Goal: Task Accomplishment & Management: Manage account settings

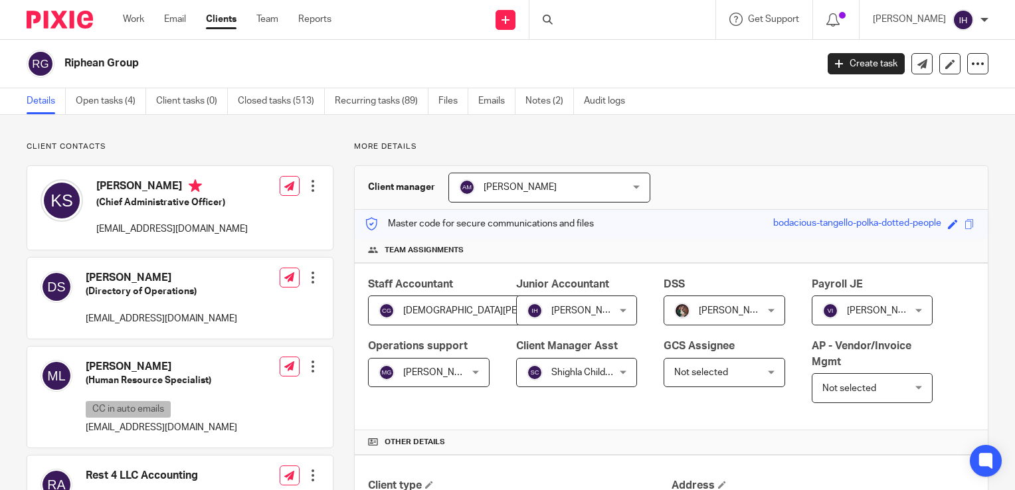
click at [573, 23] on div at bounding box center [623, 19] width 186 height 39
click at [561, 13] on div at bounding box center [623, 19] width 186 height 39
click at [550, 17] on icon at bounding box center [548, 20] width 10 height 10
click at [564, 27] on div at bounding box center [623, 19] width 186 height 39
click at [44, 23] on img at bounding box center [60, 20] width 66 height 18
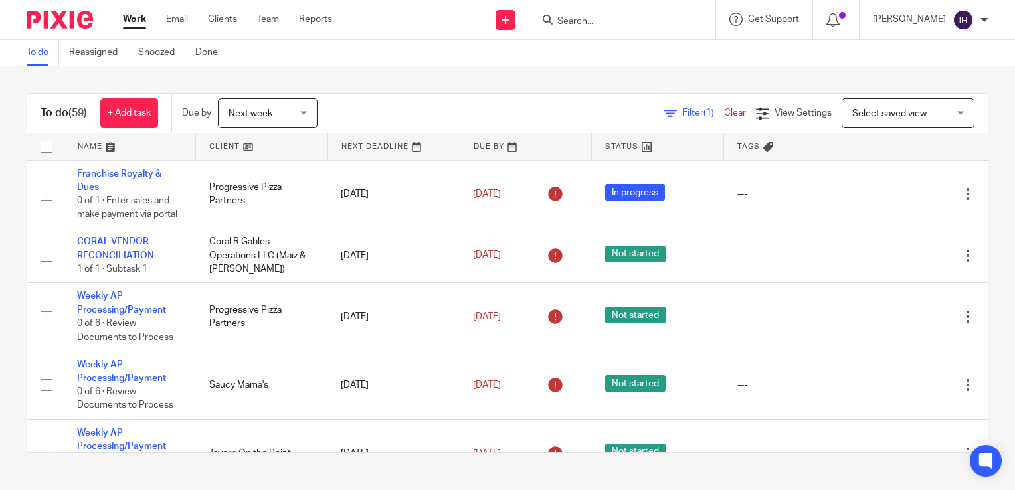
click at [47, 140] on input "checkbox" at bounding box center [46, 146] width 25 height 25
checkbox input "true"
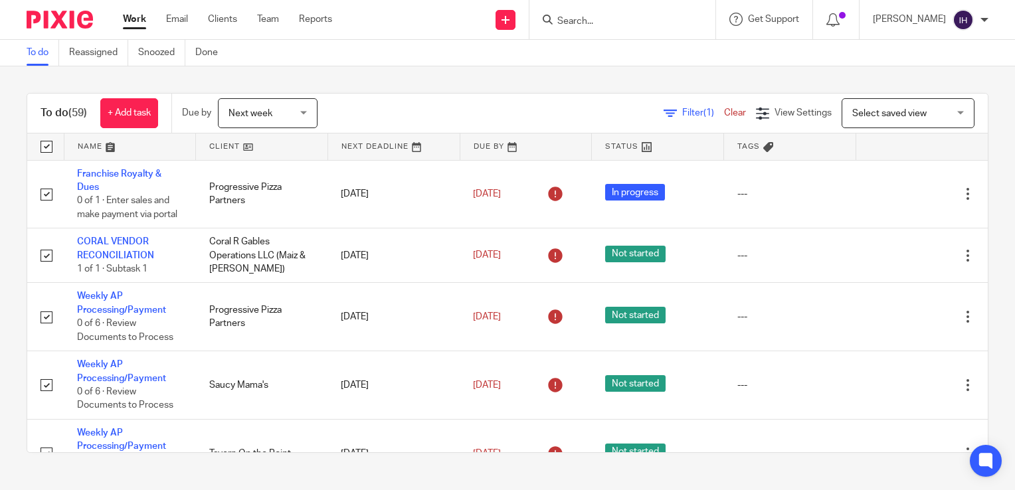
checkbox input "true"
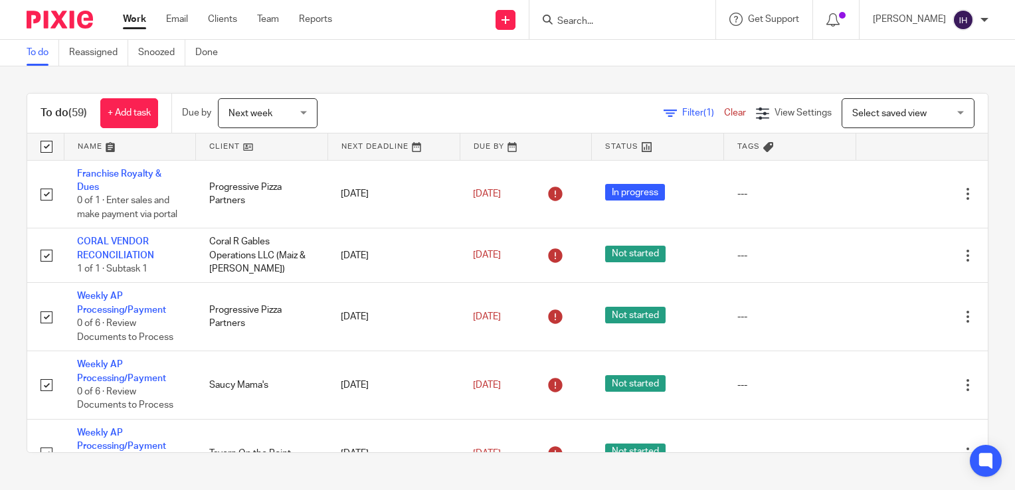
checkbox input "true"
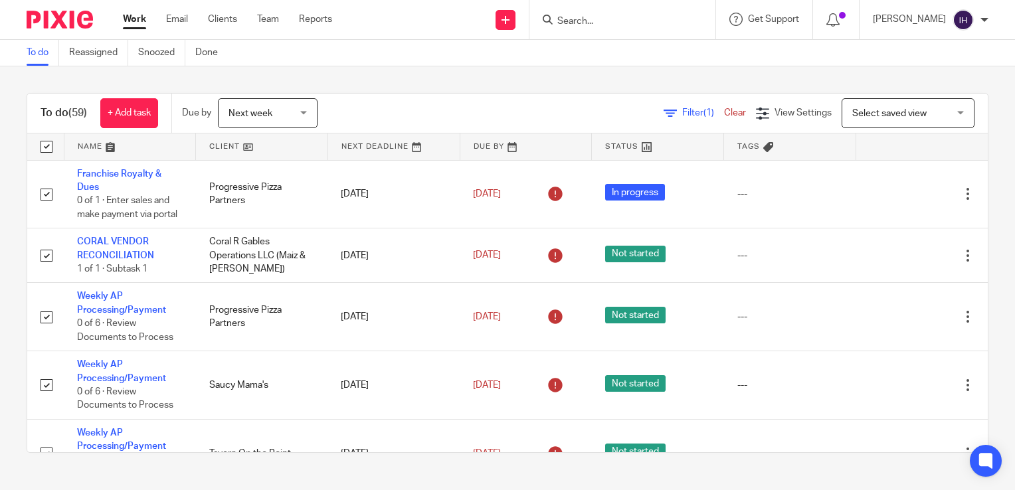
checkbox input "true"
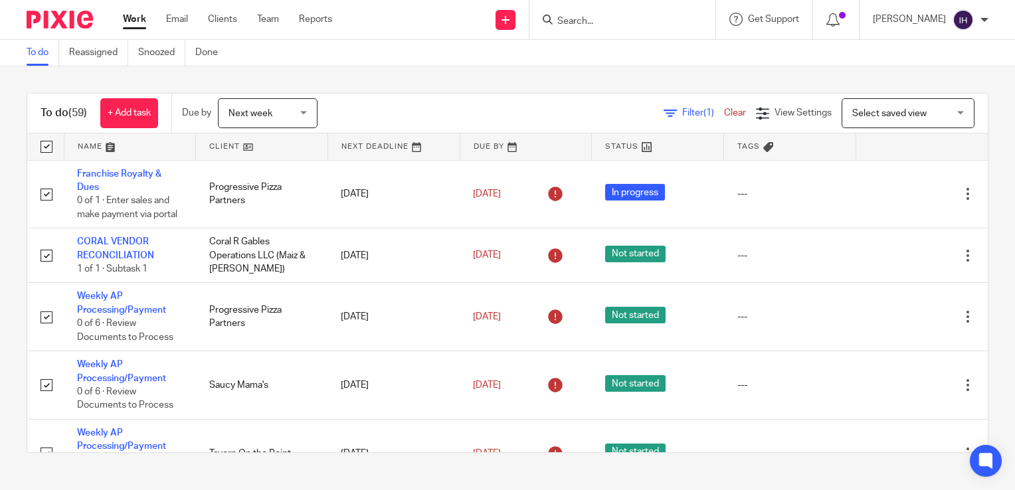
checkbox input "true"
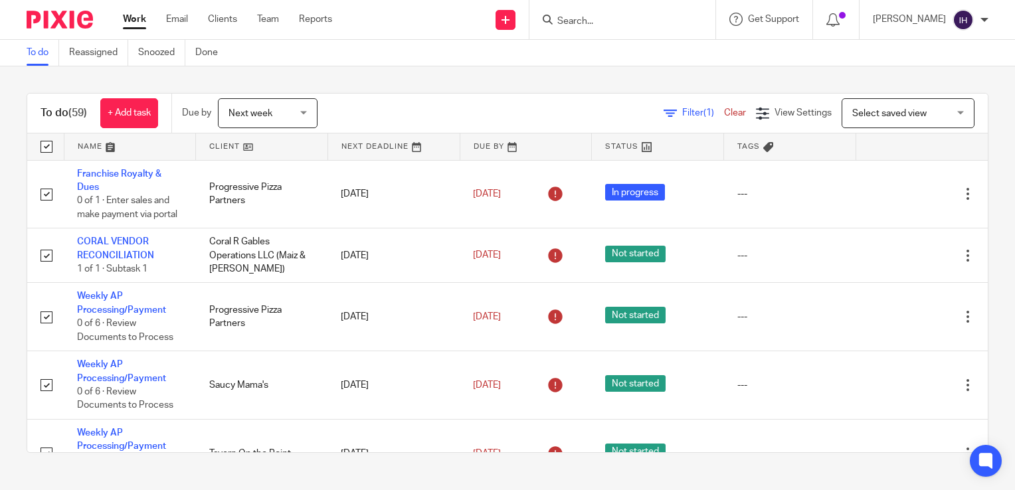
checkbox input "true"
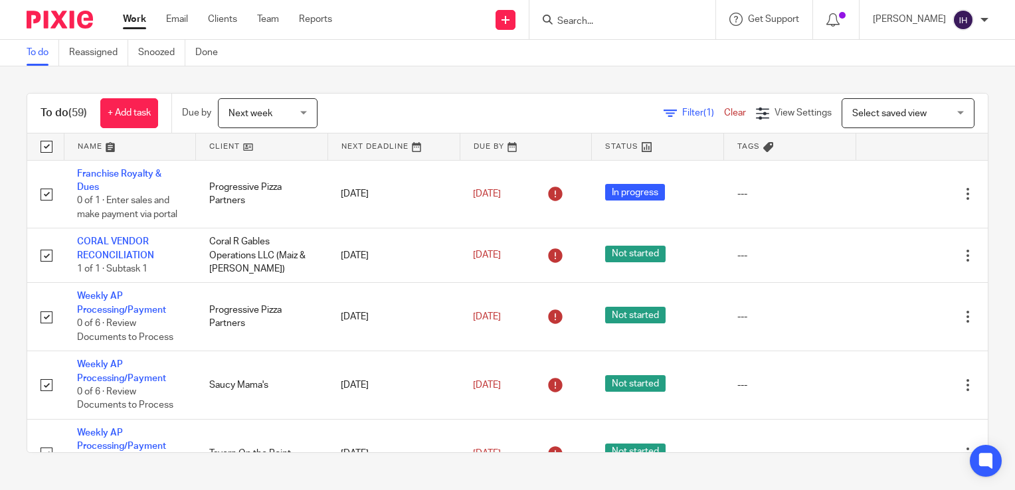
checkbox input "true"
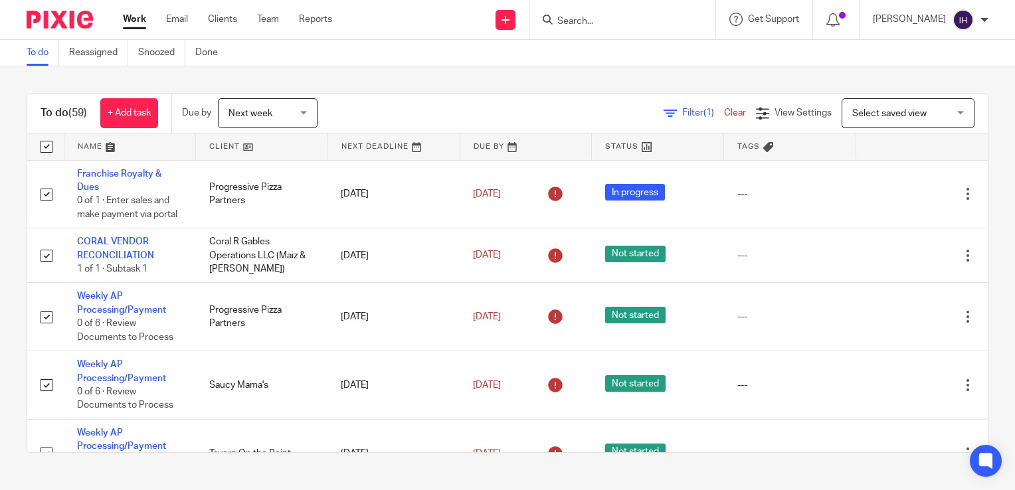
checkbox input "true"
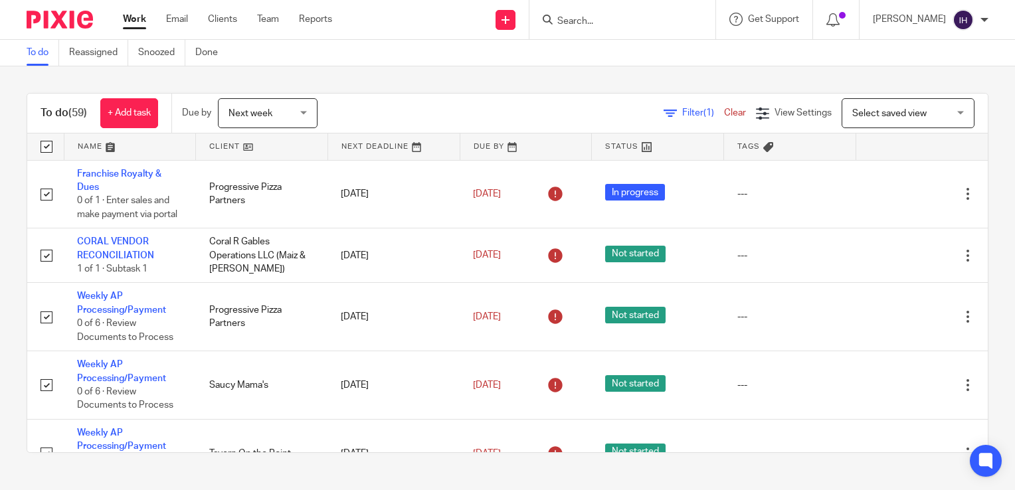
checkbox input "true"
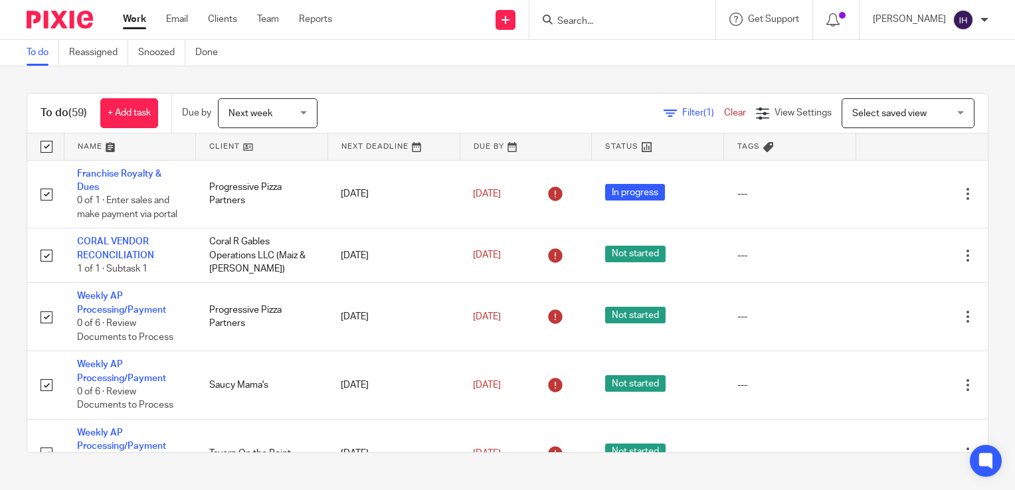
checkbox input "true"
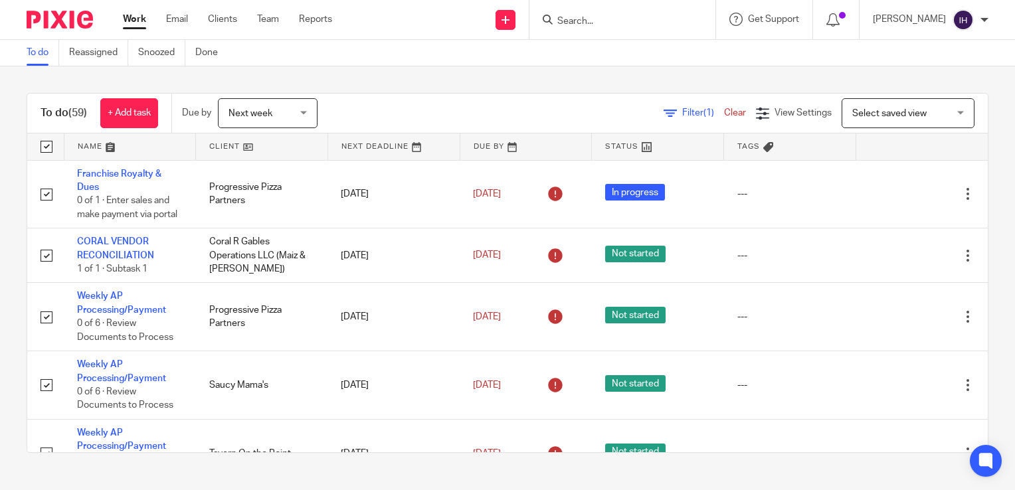
checkbox input "true"
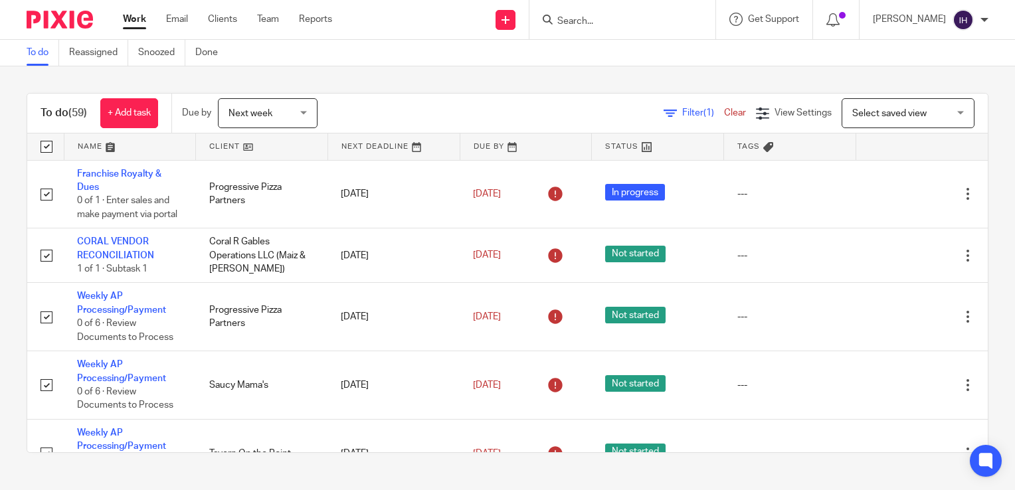
checkbox input "true"
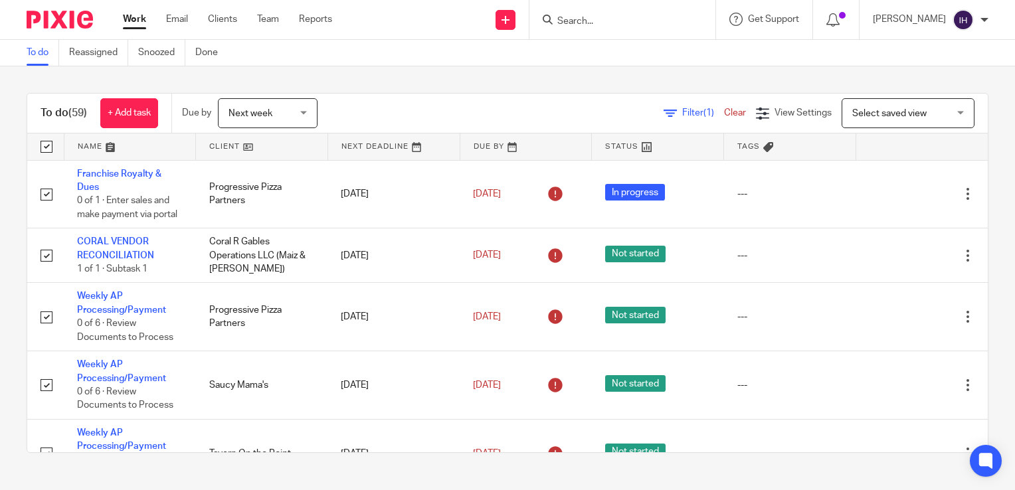
checkbox input "true"
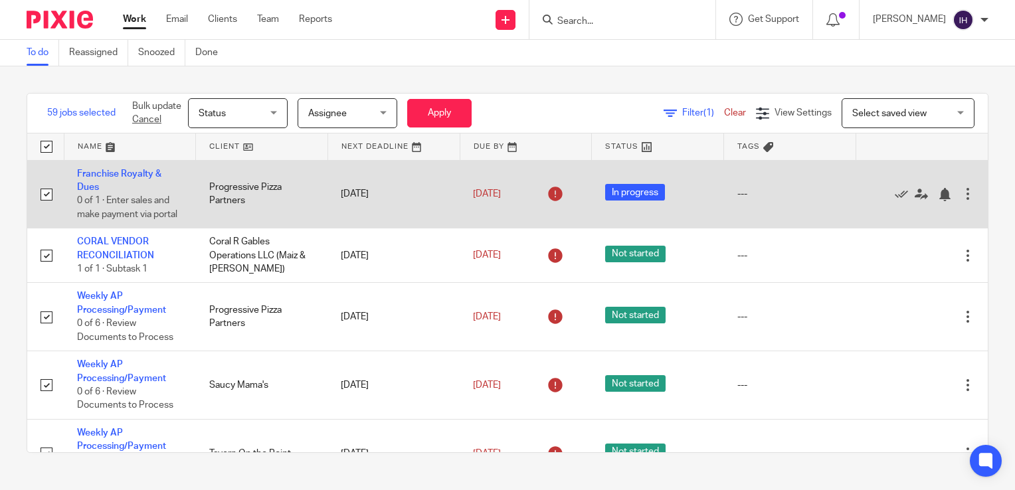
click at [49, 200] on input "checkbox" at bounding box center [46, 194] width 25 height 25
checkbox input "false"
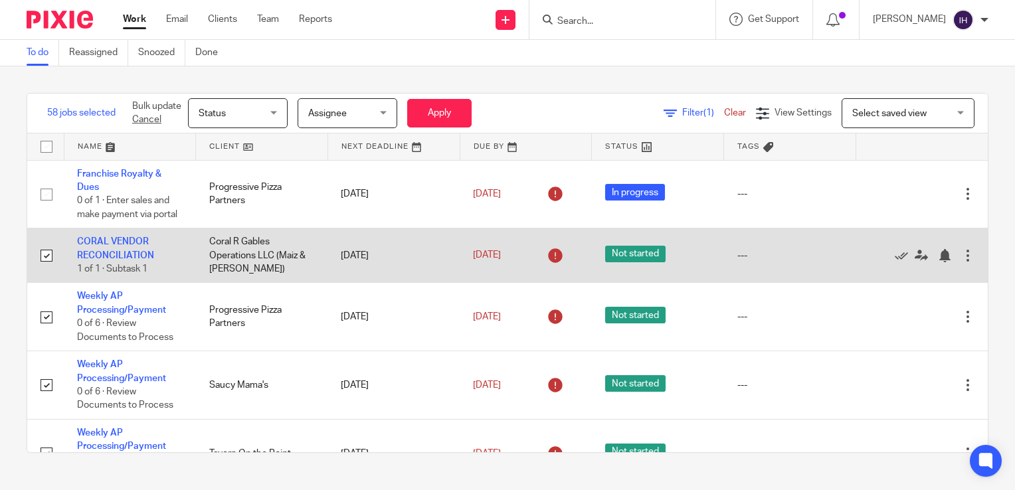
click at [45, 268] on input "checkbox" at bounding box center [46, 255] width 25 height 25
checkbox input "false"
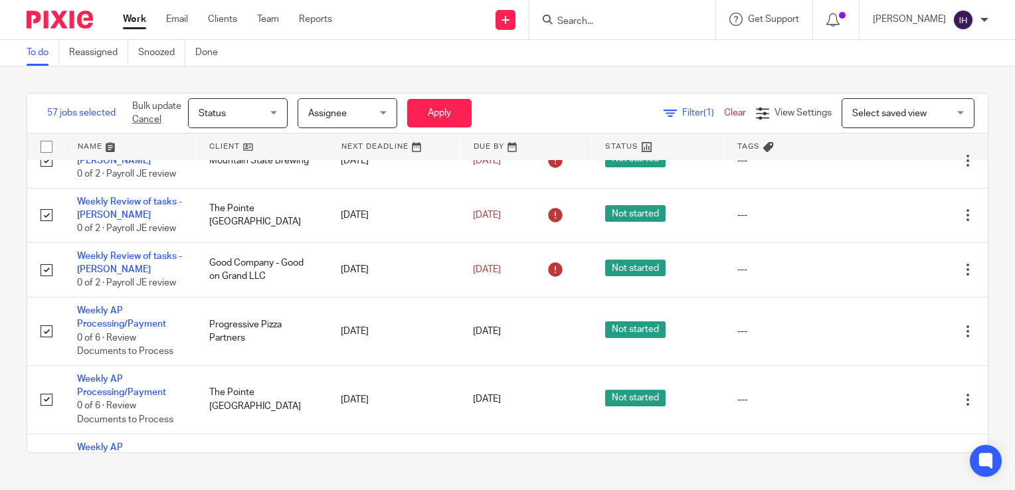
scroll to position [2293, 0]
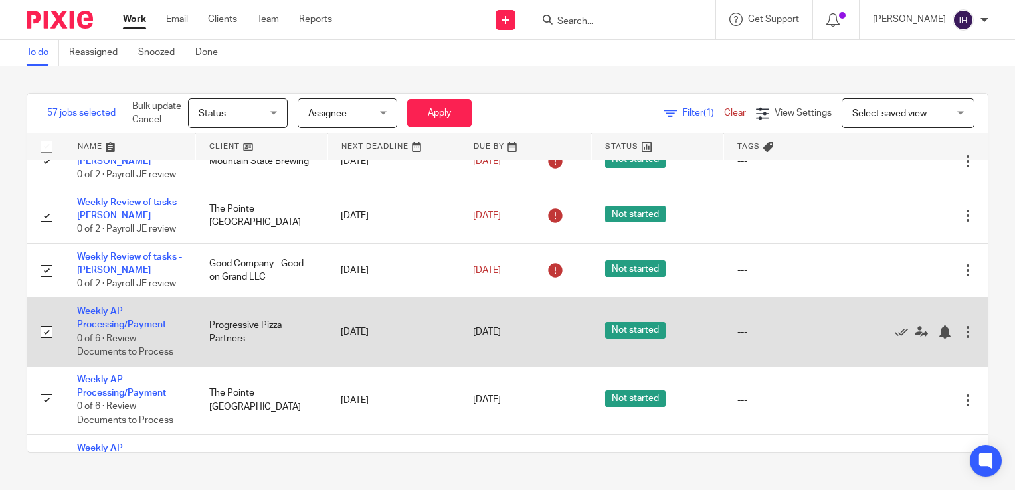
click at [47, 345] on input "checkbox" at bounding box center [46, 332] width 25 height 25
checkbox input "false"
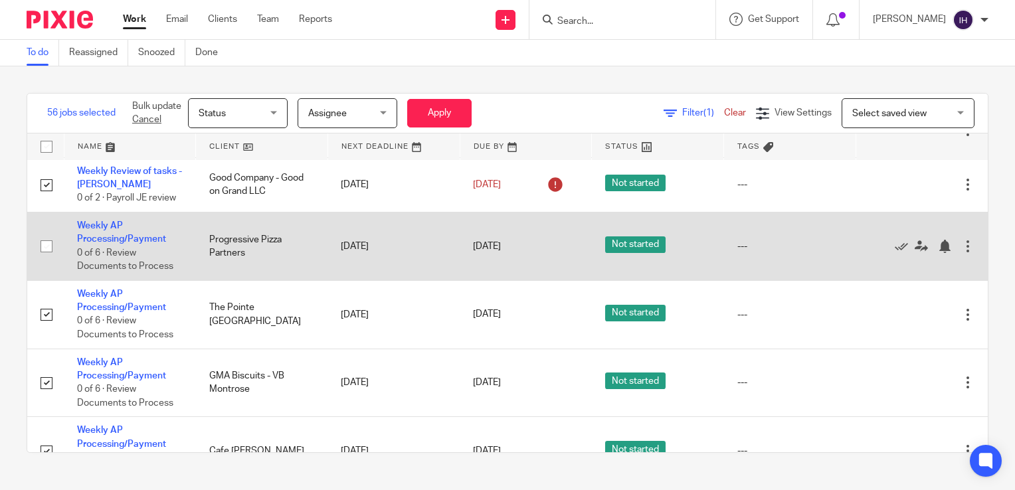
scroll to position [2387, 0]
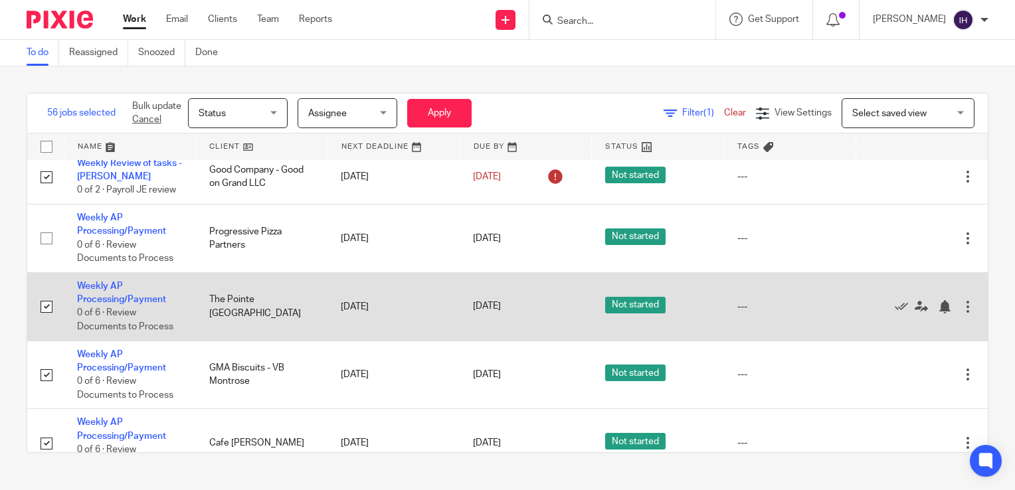
click at [47, 320] on input "checkbox" at bounding box center [46, 306] width 25 height 25
checkbox input "false"
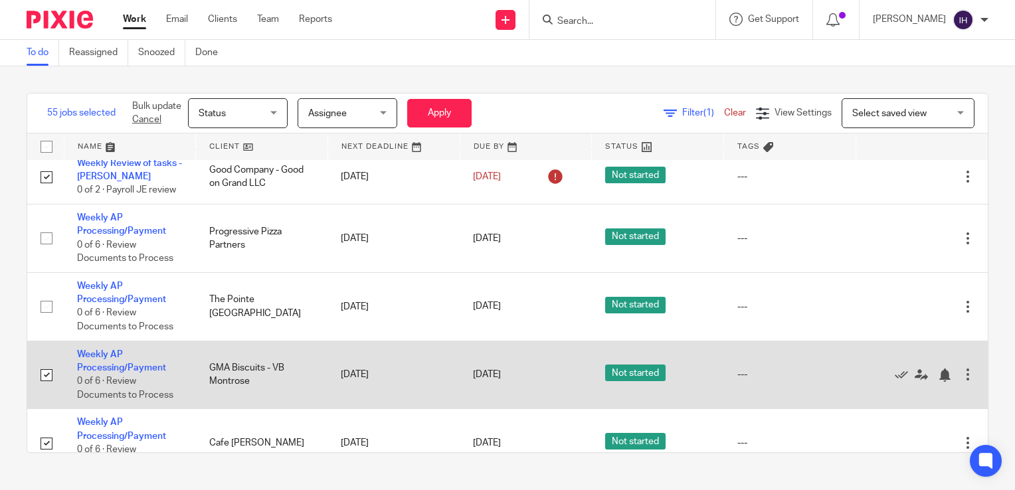
click at [44, 388] on input "checkbox" at bounding box center [46, 375] width 25 height 25
checkbox input "false"
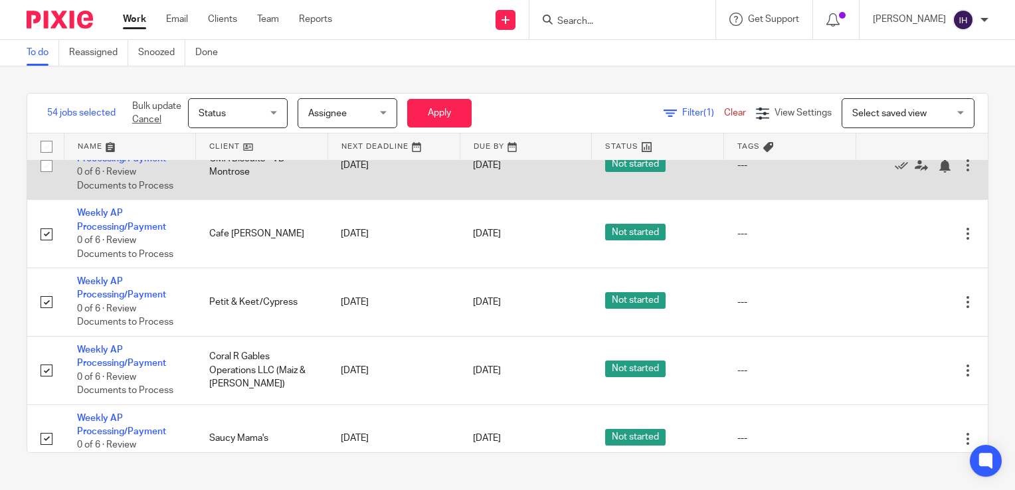
scroll to position [2597, 0]
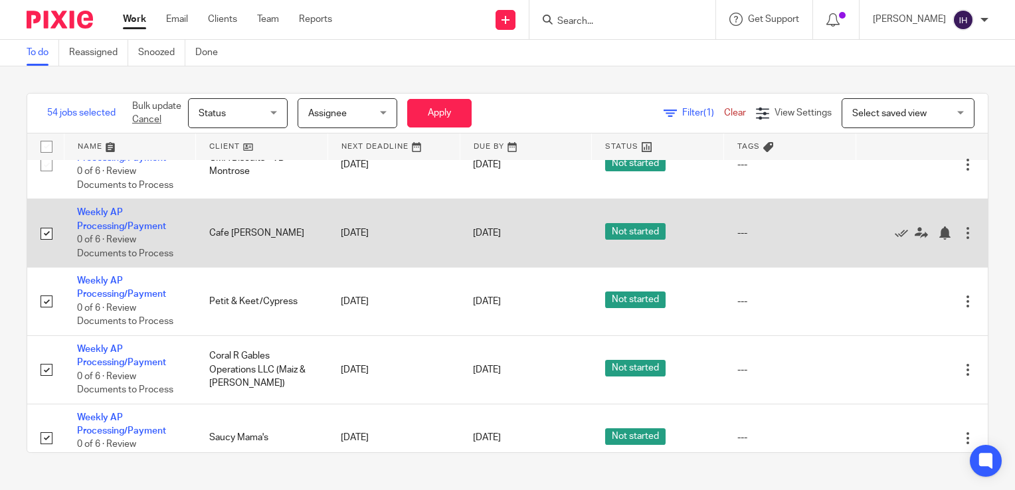
click at [44, 247] on input "checkbox" at bounding box center [46, 233] width 25 height 25
checkbox input "false"
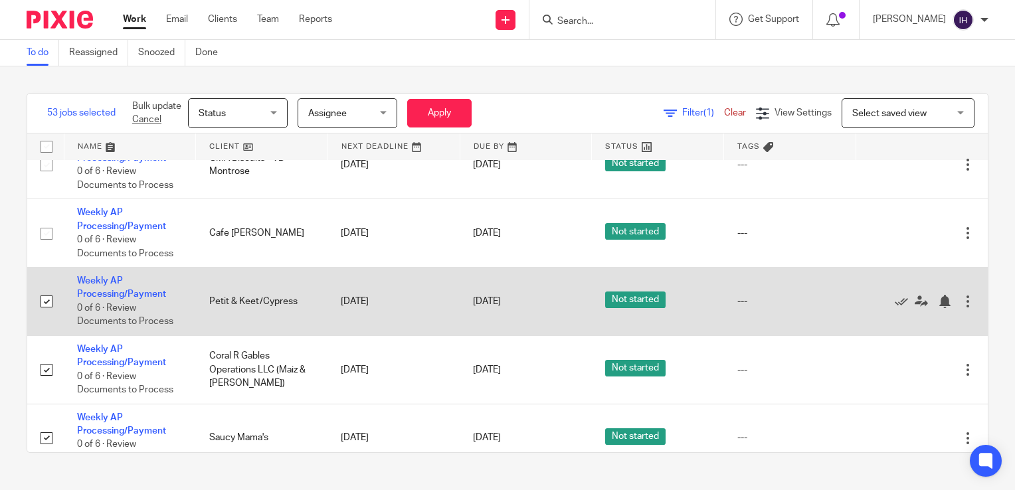
click at [47, 314] on input "checkbox" at bounding box center [46, 301] width 25 height 25
checkbox input "false"
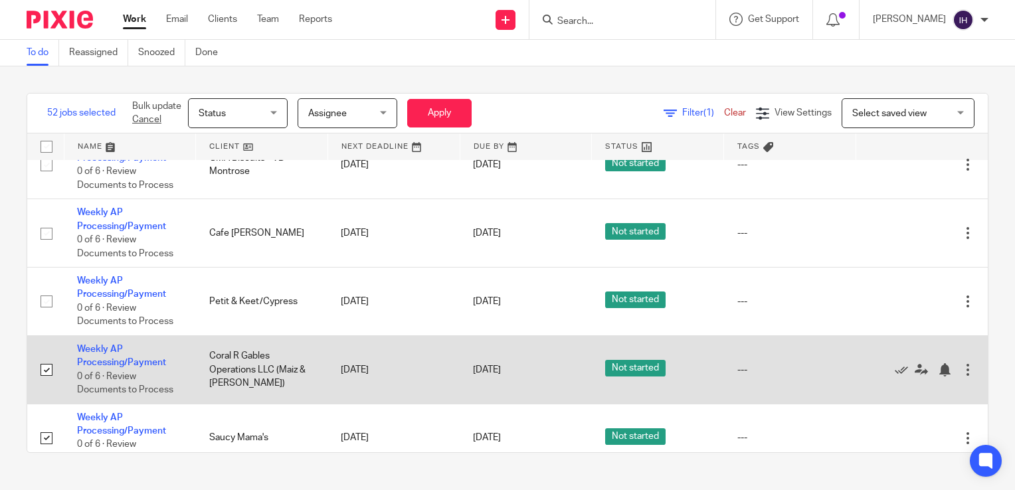
click at [45, 383] on input "checkbox" at bounding box center [46, 370] width 25 height 25
checkbox input "false"
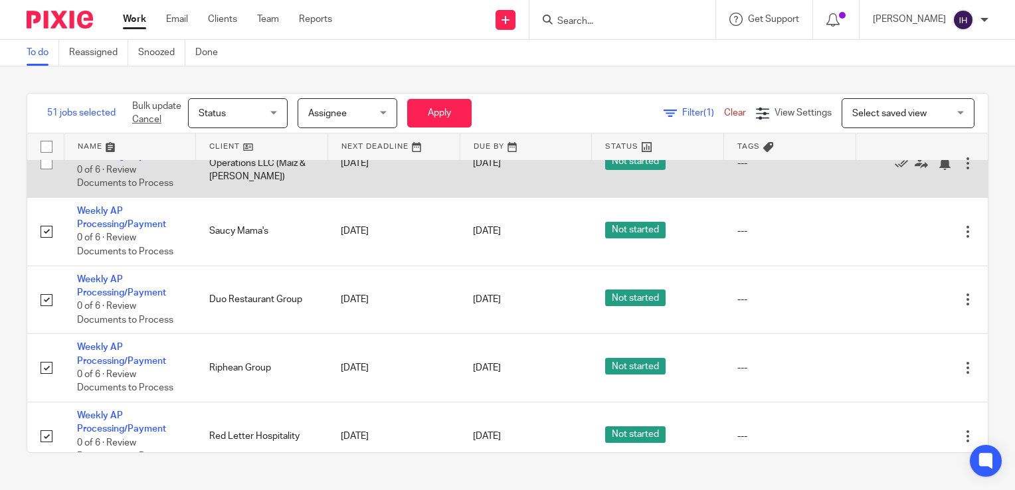
scroll to position [2806, 0]
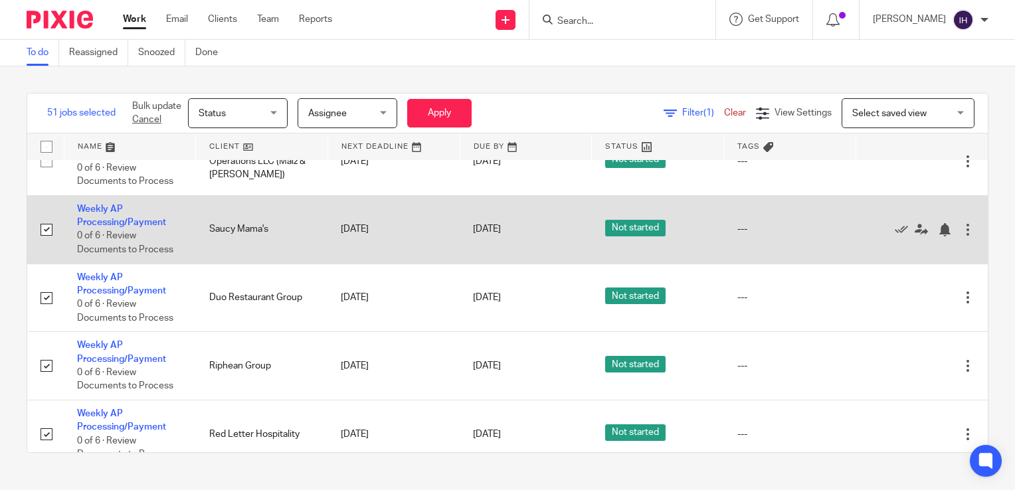
click at [45, 243] on input "checkbox" at bounding box center [46, 229] width 25 height 25
checkbox input "false"
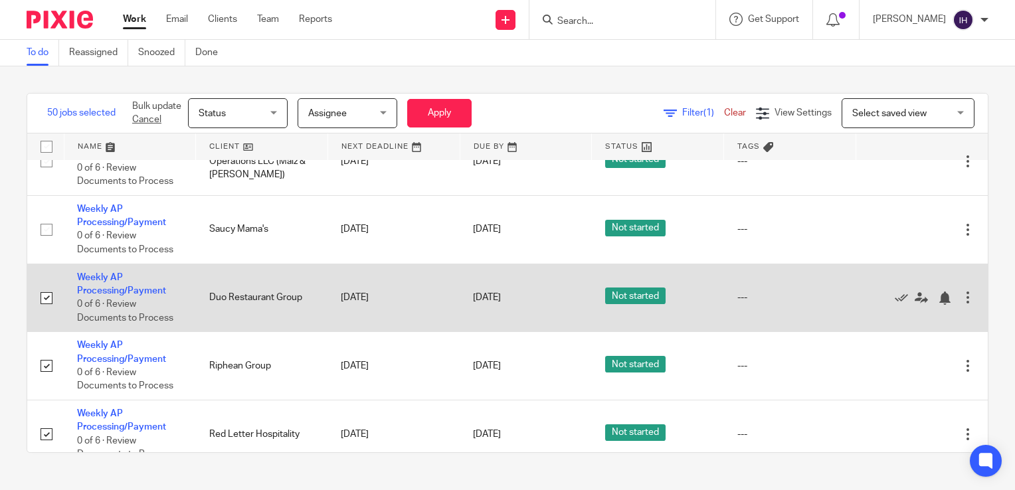
click at [44, 311] on input "checkbox" at bounding box center [46, 298] width 25 height 25
checkbox input "false"
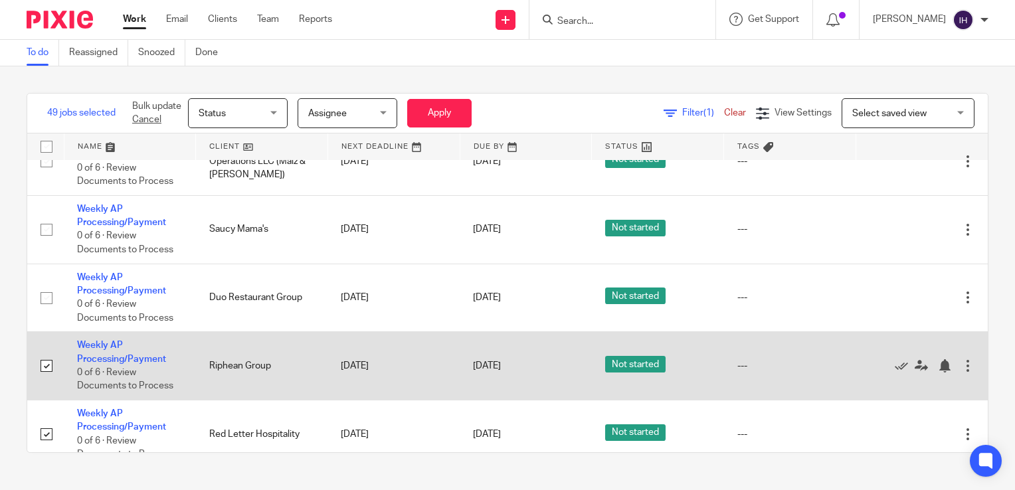
click at [48, 379] on input "checkbox" at bounding box center [46, 366] width 25 height 25
checkbox input "false"
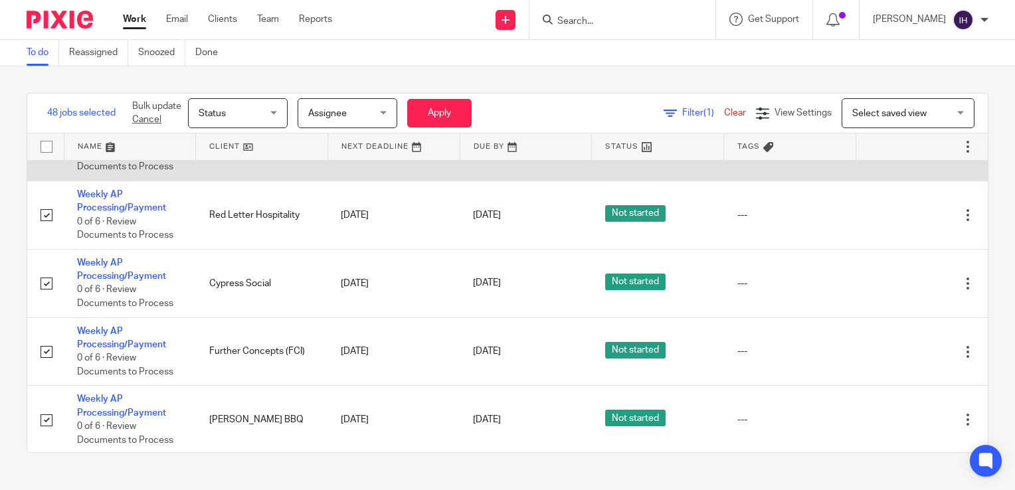
scroll to position [3025, 0]
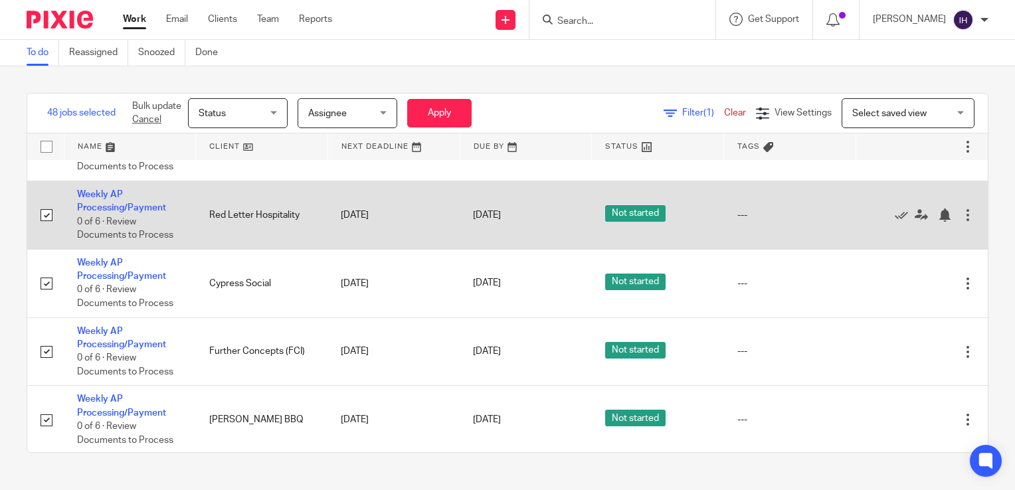
click at [47, 228] on input "checkbox" at bounding box center [46, 215] width 25 height 25
checkbox input "false"
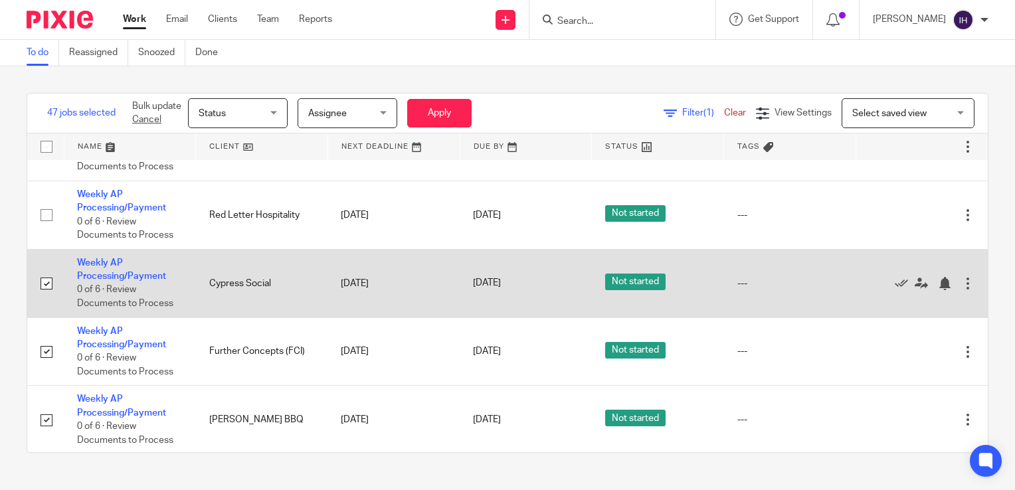
click at [45, 296] on input "checkbox" at bounding box center [46, 283] width 25 height 25
checkbox input "false"
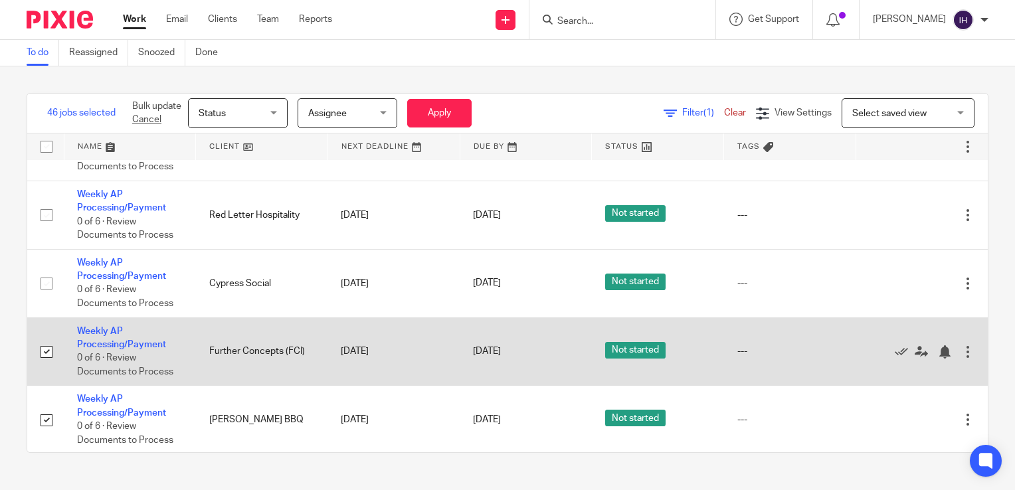
click at [47, 365] on input "checkbox" at bounding box center [46, 352] width 25 height 25
checkbox input "false"
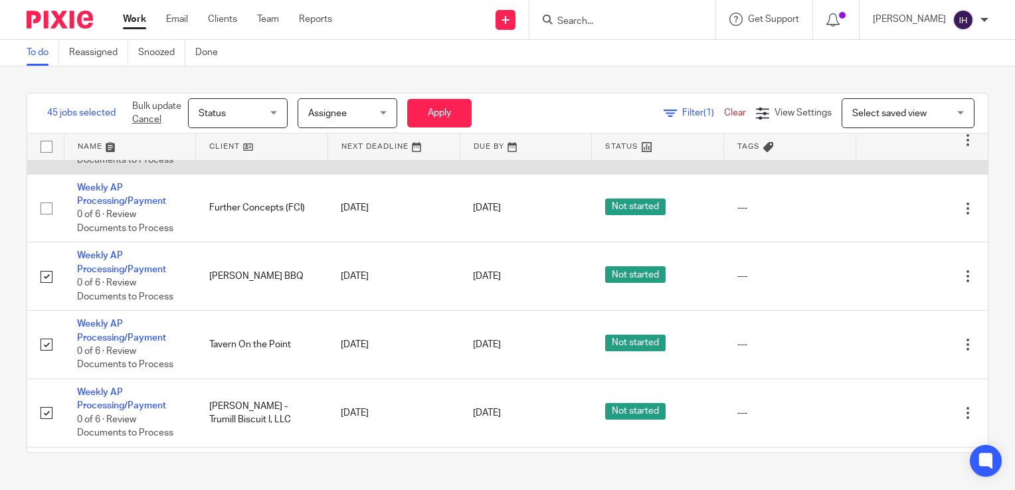
scroll to position [3177, 0]
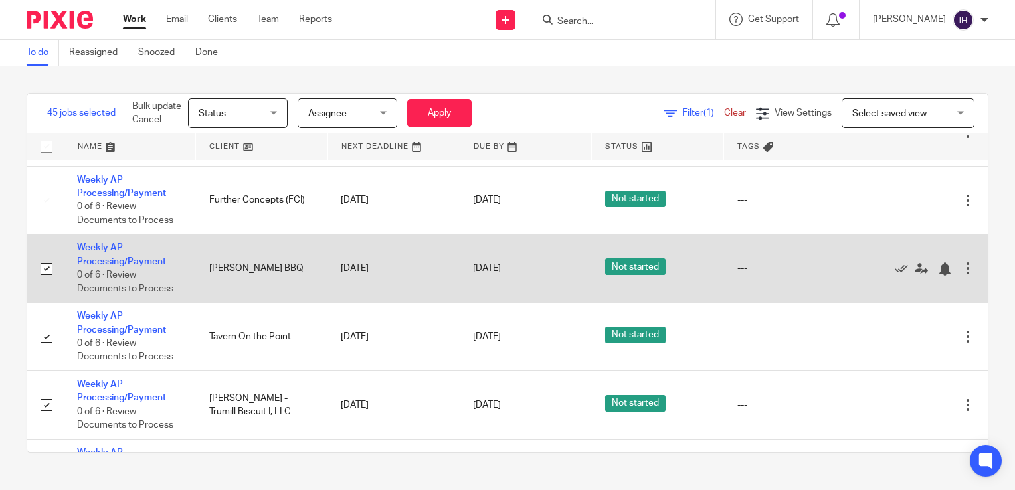
click at [48, 282] on input "checkbox" at bounding box center [46, 269] width 25 height 25
checkbox input "false"
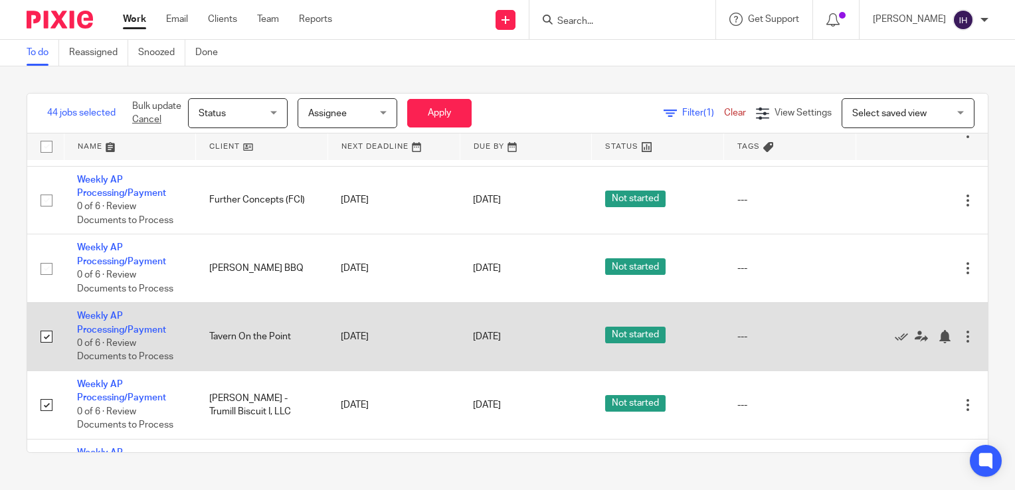
click at [45, 350] on input "checkbox" at bounding box center [46, 336] width 25 height 25
checkbox input "false"
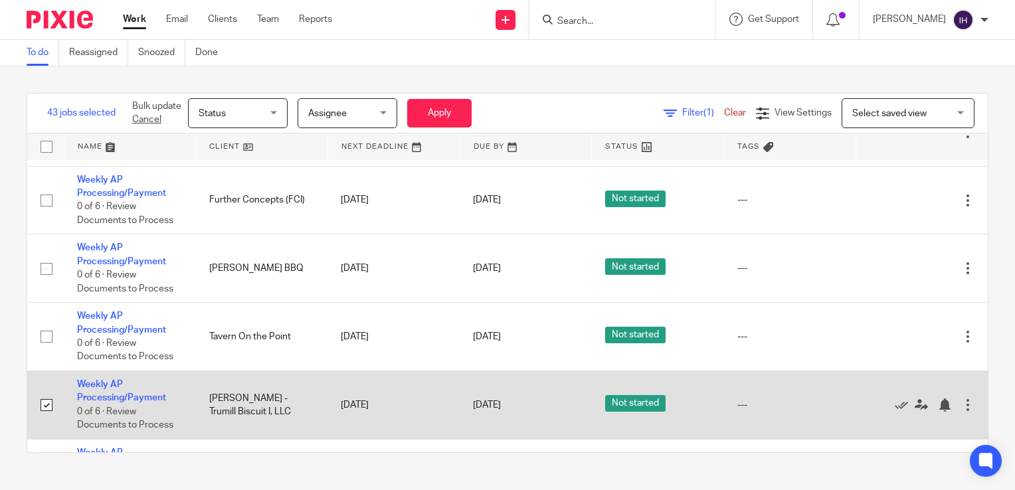
click at [45, 418] on input "checkbox" at bounding box center [46, 405] width 25 height 25
checkbox input "false"
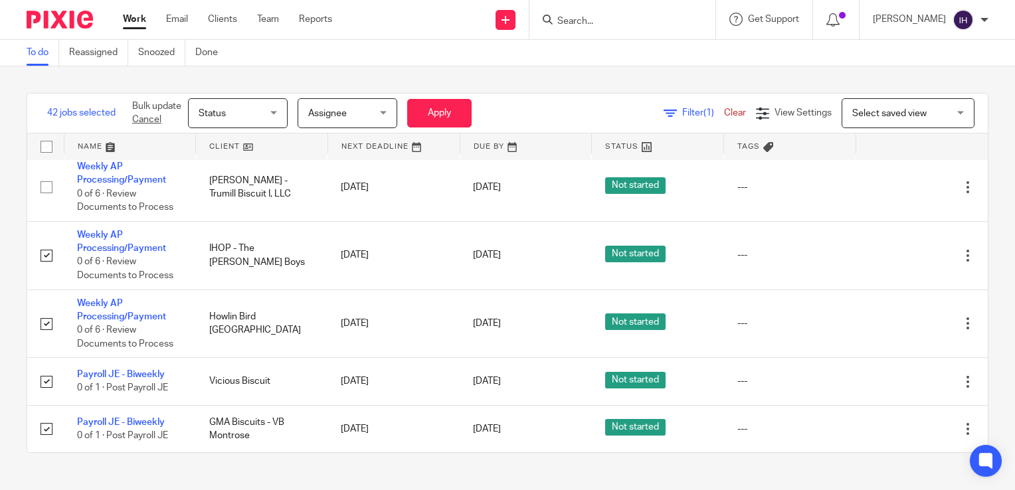
scroll to position [3400, 0]
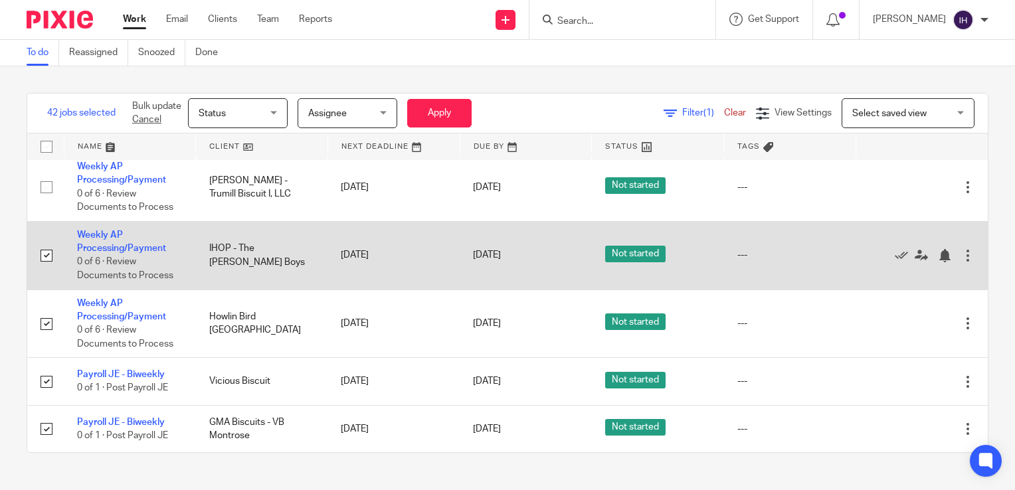
click at [47, 268] on input "checkbox" at bounding box center [46, 255] width 25 height 25
checkbox input "false"
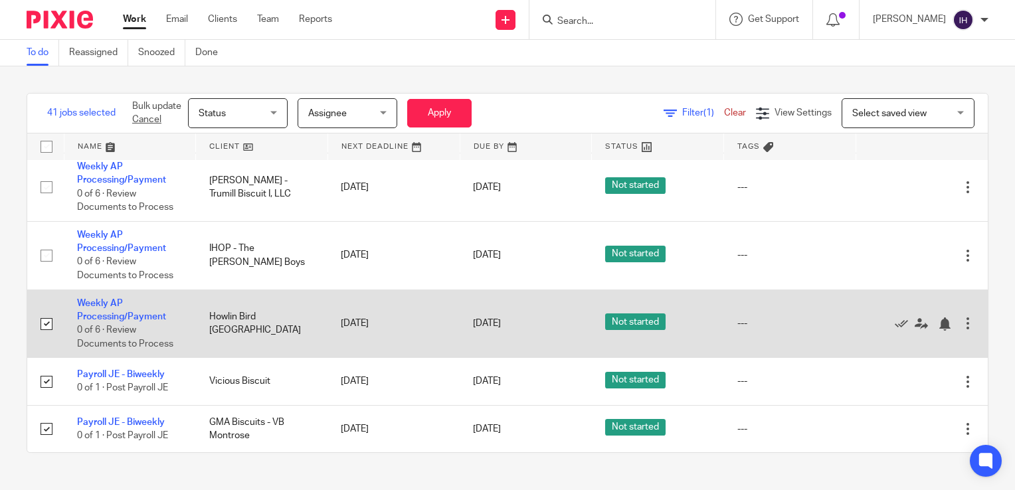
click at [45, 337] on input "checkbox" at bounding box center [46, 324] width 25 height 25
checkbox input "false"
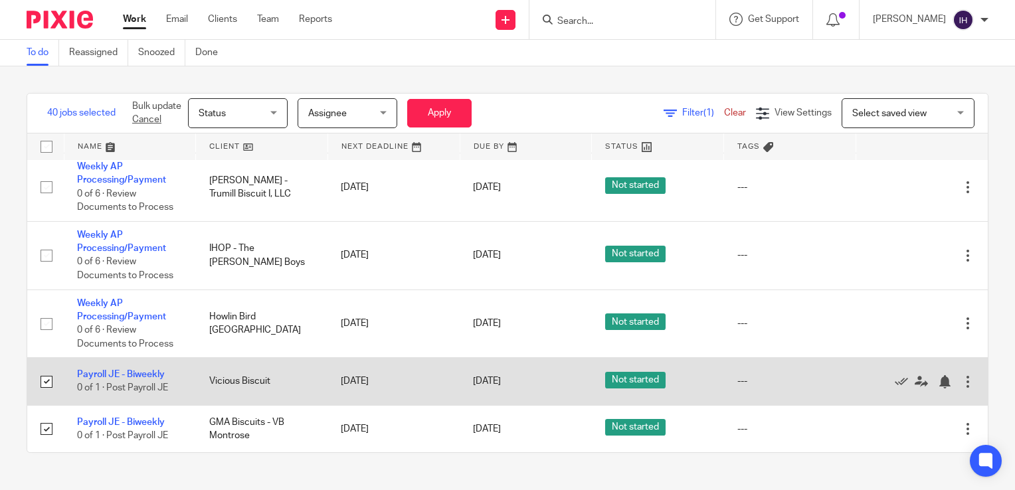
click at [47, 395] on input "checkbox" at bounding box center [46, 382] width 25 height 25
checkbox input "false"
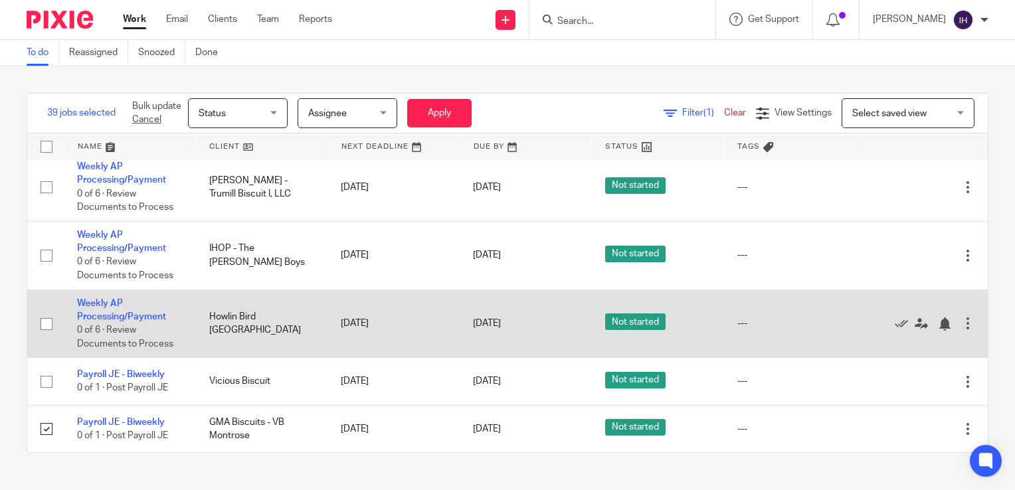
scroll to position [3427, 0]
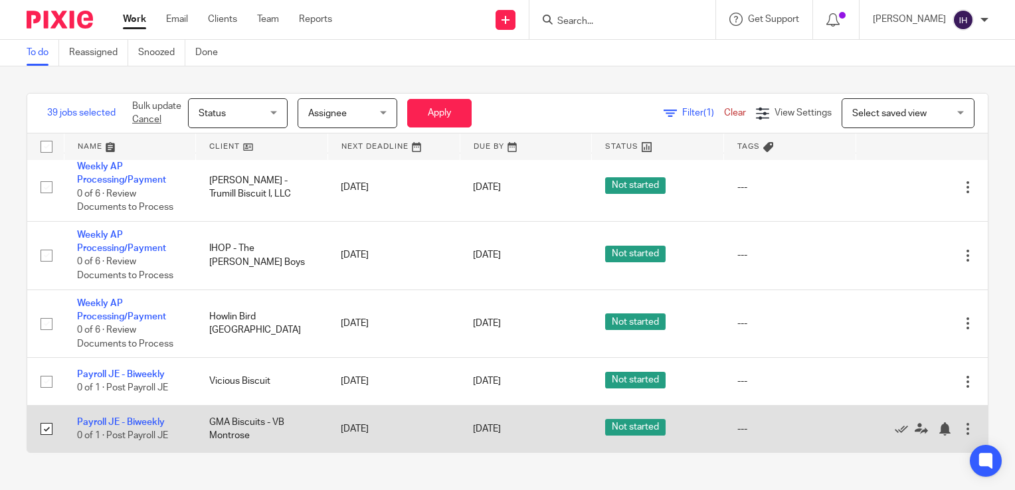
click at [45, 427] on input "checkbox" at bounding box center [46, 429] width 25 height 25
checkbox input "false"
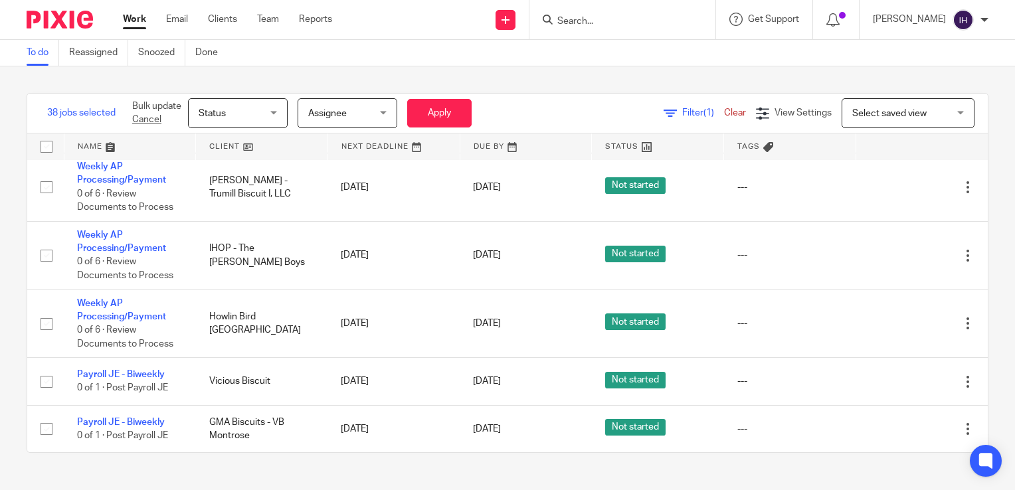
click at [279, 108] on div "Status Status" at bounding box center [238, 113] width 100 height 30
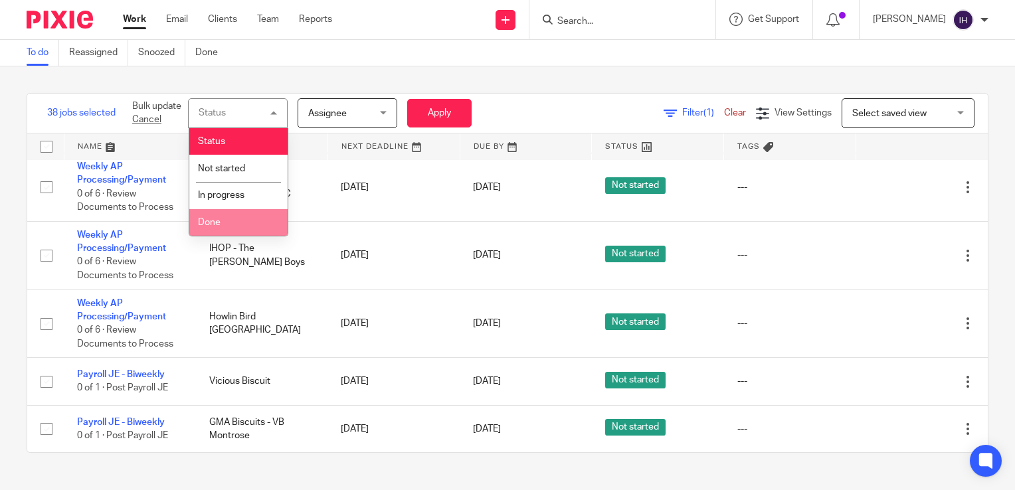
click at [225, 219] on li "Done" at bounding box center [238, 222] width 98 height 27
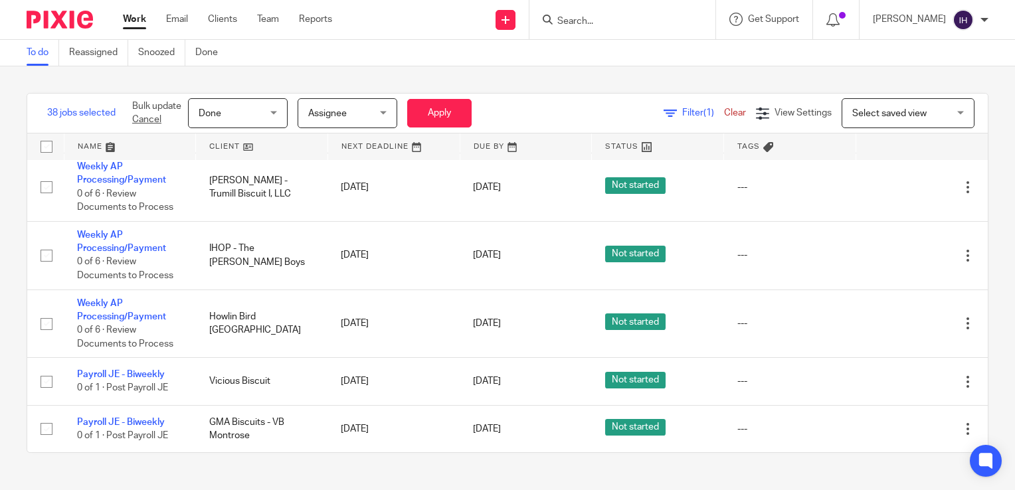
click at [349, 110] on span "Assignee" at bounding box center [343, 113] width 70 height 28
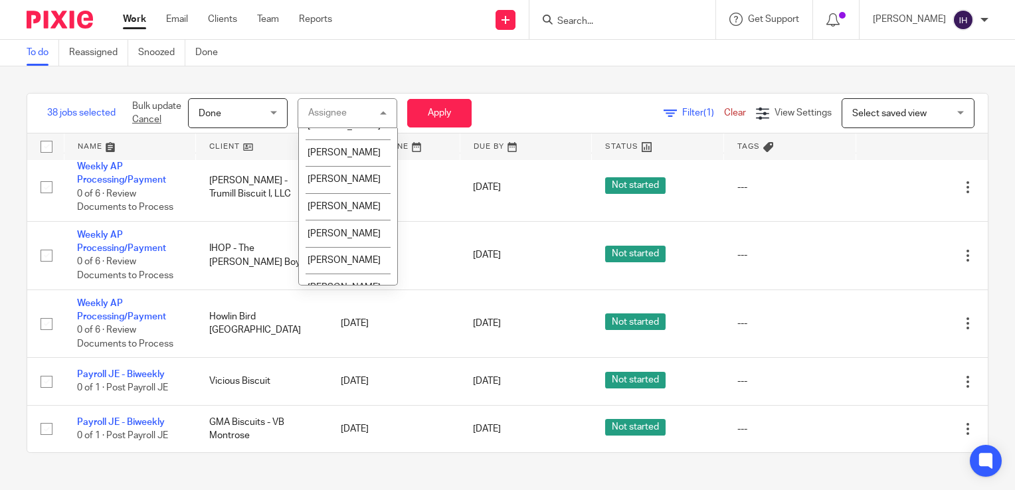
scroll to position [732, 0]
click at [327, 183] on span "[PERSON_NAME]" at bounding box center [344, 177] width 73 height 9
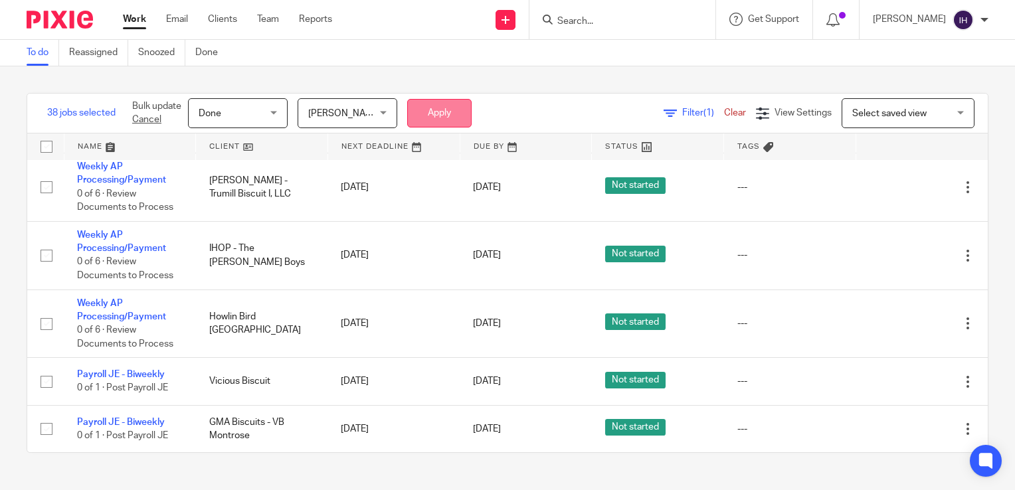
click at [422, 112] on button "Apply" at bounding box center [439, 113] width 64 height 29
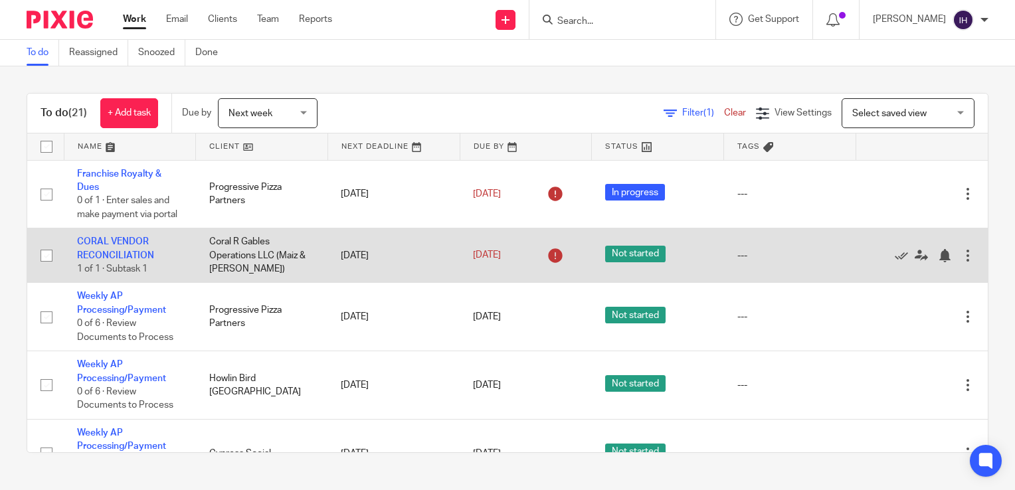
click at [962, 263] on div at bounding box center [968, 255] width 13 height 13
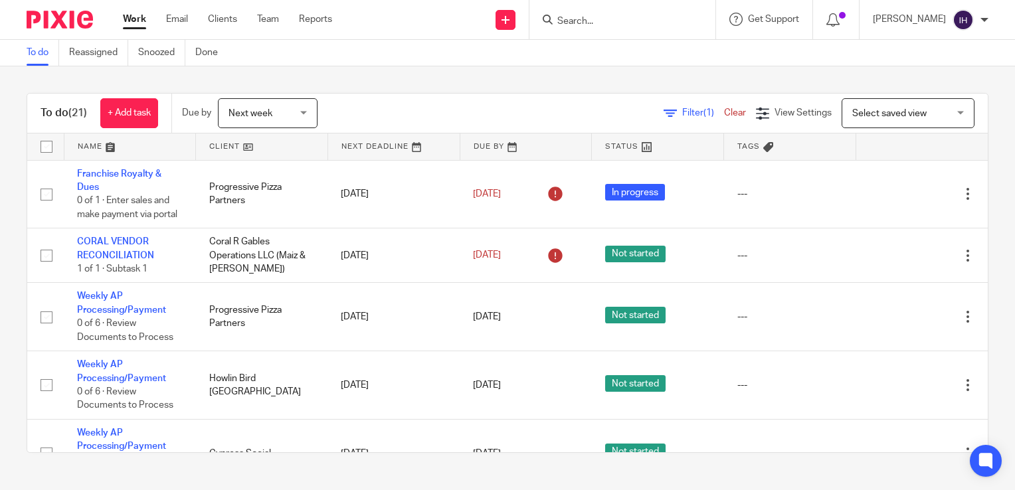
click at [573, 17] on input "Search" at bounding box center [616, 22] width 120 height 12
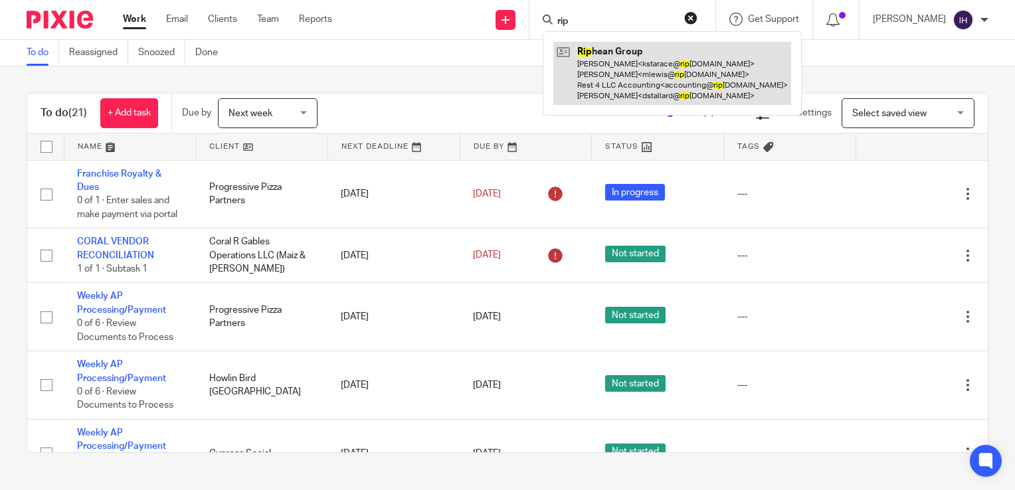
type input "rip"
click at [623, 57] on link at bounding box center [673, 73] width 238 height 63
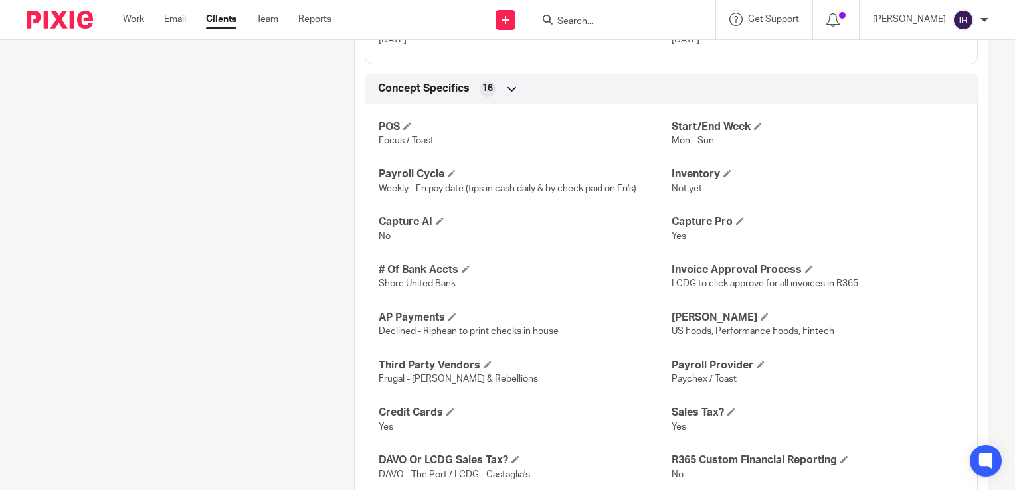
scroll to position [1354, 0]
